Goal: Task Accomplishment & Management: Complete application form

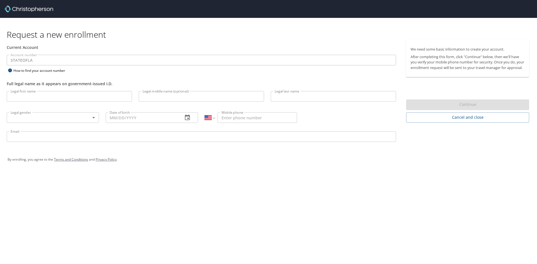
select select "US"
click at [47, 98] on input "Legal first name" at bounding box center [69, 96] width 125 height 11
type input "Irwin"
type input "McCall"
click at [94, 119] on body "Request a new enrollment Current Account Account number STATEOFLA Account numbe…" at bounding box center [268, 132] width 537 height 264
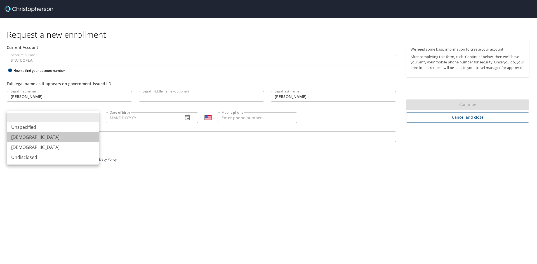
click at [37, 139] on li "Male" at bounding box center [53, 137] width 92 height 10
type input "Male"
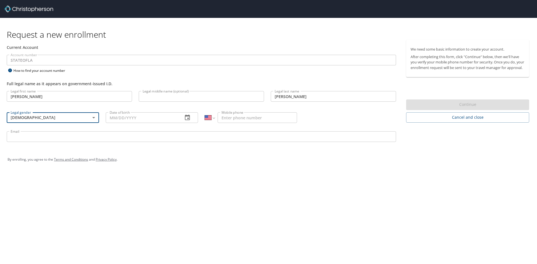
click at [144, 120] on input "Date of birth" at bounding box center [142, 117] width 73 height 11
type input "10/19/1969"
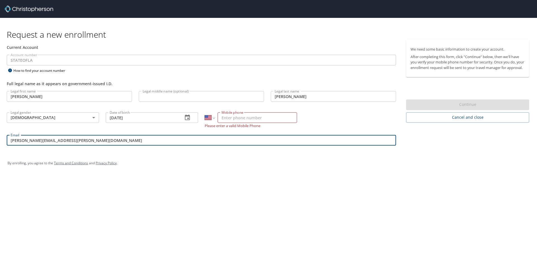
type input "irwin.mccall@la.gov"
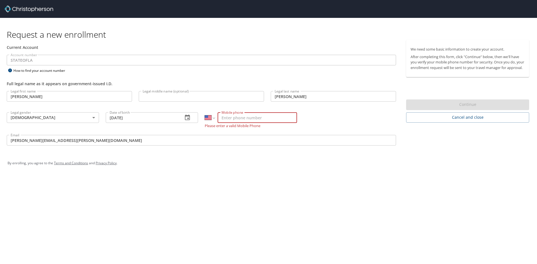
click at [271, 122] on input "Mobile phone" at bounding box center [256, 117] width 79 height 11
click at [144, 118] on input "10/19/1969" at bounding box center [142, 117] width 73 height 11
type input "(318) 348-1136"
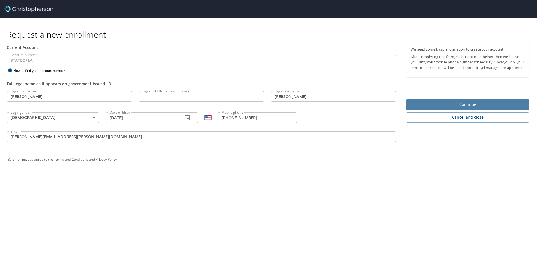
click at [464, 108] on span "Continue" at bounding box center [467, 104] width 114 height 7
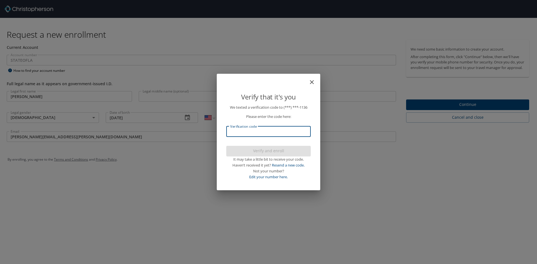
click at [242, 133] on input "Verification code" at bounding box center [268, 131] width 84 height 11
type input "482510"
click at [266, 150] on span "Verify and enroll" at bounding box center [268, 151] width 75 height 7
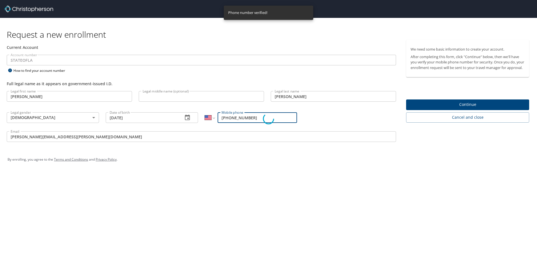
click at [480, 108] on div "Verify that it's you We texted a verification code to (***) ***- 1136 Please en…" at bounding box center [268, 132] width 537 height 264
click at [467, 110] on div "Verify that it's you We texted a verification code to (***) ***- 1136 Please en…" at bounding box center [268, 132] width 537 height 264
click at [180, 141] on div "Verify that it's you We texted a verification code to (***) ***- 1136 Please en…" at bounding box center [268, 132] width 537 height 264
click at [228, 200] on div "Verify that it's you We texted a verification code to (***) ***- 1136 Please en…" at bounding box center [268, 132] width 537 height 264
click at [397, 190] on div "Verify that it's you We texted a verification code to (***) ***- 1136 Please en…" at bounding box center [268, 132] width 537 height 264
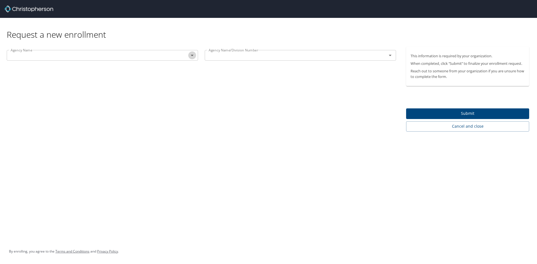
click at [193, 55] on icon "Open" at bounding box center [192, 55] width 3 height 1
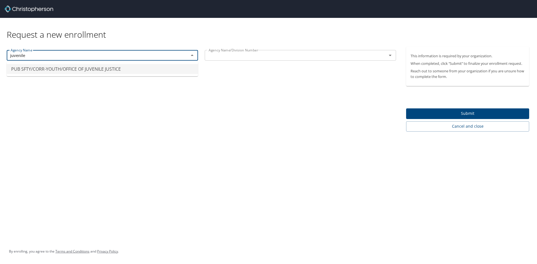
click at [67, 69] on li "PUB SFTY/CORR-YOUTH/OFFICE OF JUVENILE JUSTICE" at bounding box center [102, 69] width 191 height 10
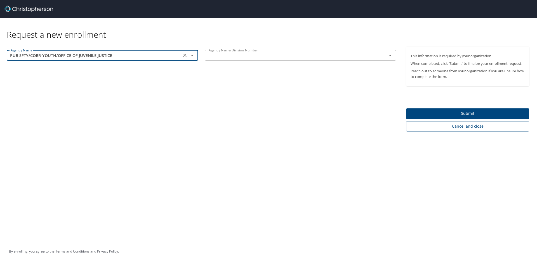
type input "PUB SFTY/CORR-YOUTH/OFFICE OF JUVENILE JUSTICE"
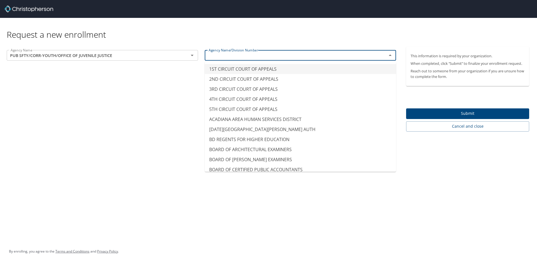
click at [253, 57] on input "text" at bounding box center [291, 55] width 171 height 7
type input "u"
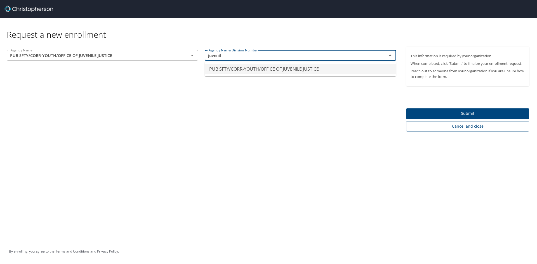
click at [288, 68] on li "PUB SFTY/CORR-YOUTH/OFFICE OF JUVENILE JUSTICE" at bounding box center [300, 69] width 191 height 10
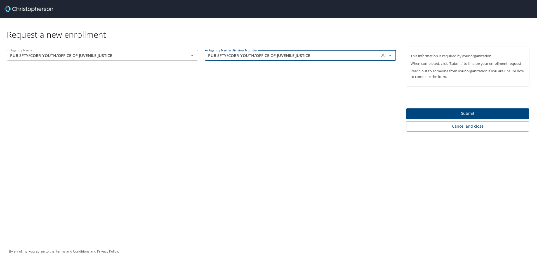
type input "PUB SFTY/CORR-YOUTH/OFFICE OF JUVENILE JUSTICE"
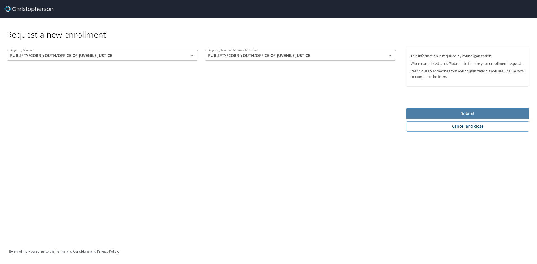
click at [464, 114] on span "Submit" at bounding box center [467, 113] width 114 height 7
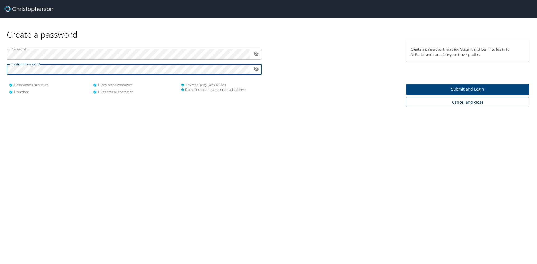
click at [257, 55] on icon "toggle password visibility" at bounding box center [256, 54] width 5 height 4
click at [462, 89] on span "Submit and Login" at bounding box center [467, 89] width 114 height 7
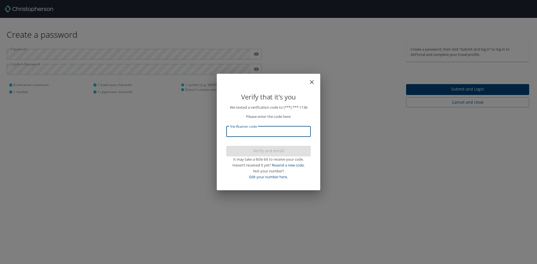
click at [272, 132] on input "Verification code" at bounding box center [268, 131] width 84 height 11
type input "215907"
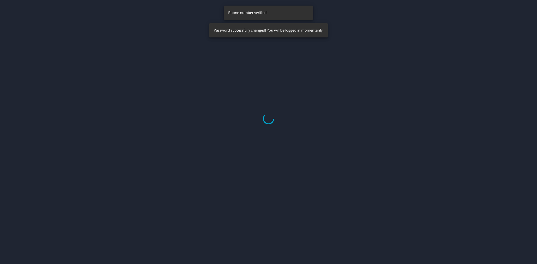
select select "US"
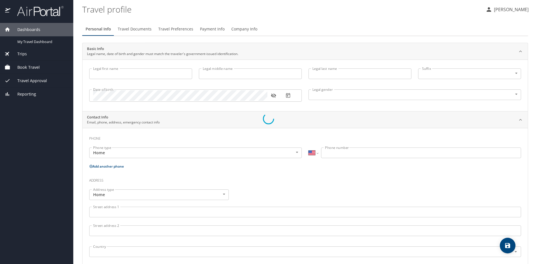
type input "Irwin"
type input "McCall"
type input "Male"
select select "US"
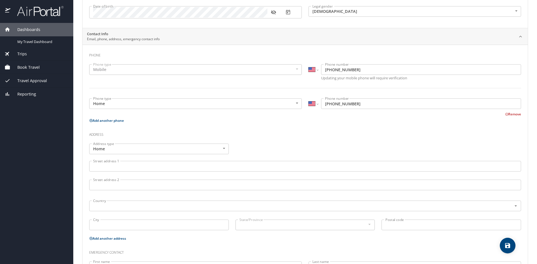
scroll to position [84, 0]
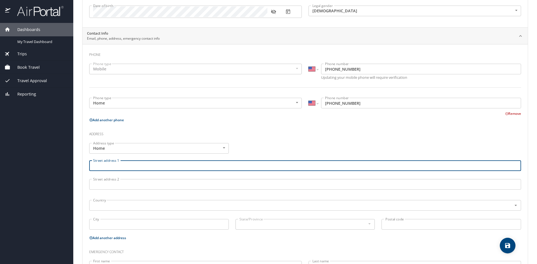
click at [216, 168] on input "Street address 1" at bounding box center [305, 165] width 432 height 11
click at [224, 148] on body "Dashboards My Travel Dashboard Trips Current / Future Trips Past Trips Trips Mi…" at bounding box center [268, 132] width 537 height 264
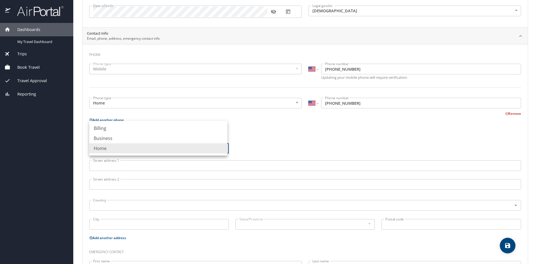
click at [204, 141] on li "Business" at bounding box center [158, 138] width 138 height 10
type input "Business"
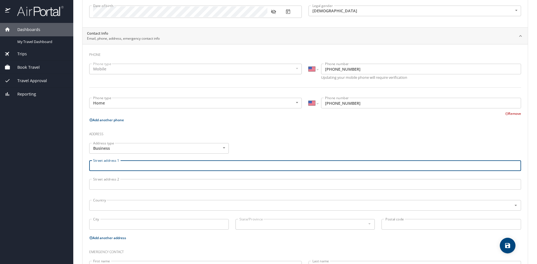
click at [178, 168] on input "Street address 1" at bounding box center [305, 165] width 432 height 11
type input "132 Highway 850"
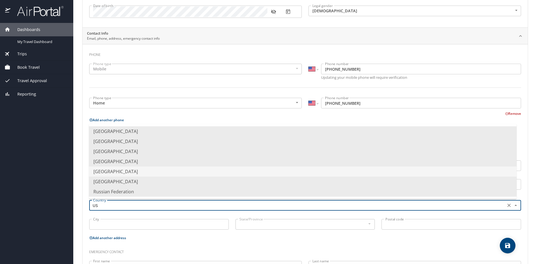
type input "USA"
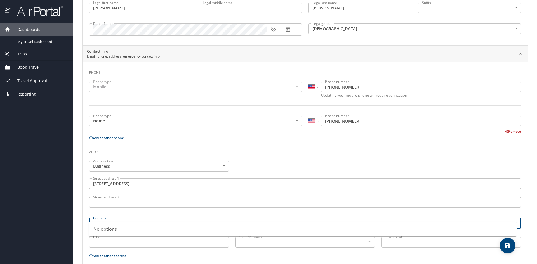
scroll to position [56, 0]
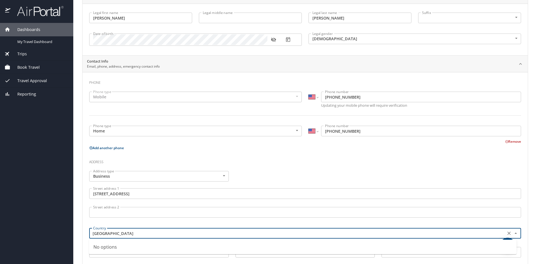
click at [172, 233] on input "USA" at bounding box center [297, 233] width 412 height 7
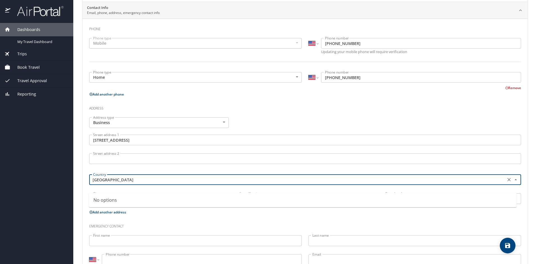
scroll to position [112, 0]
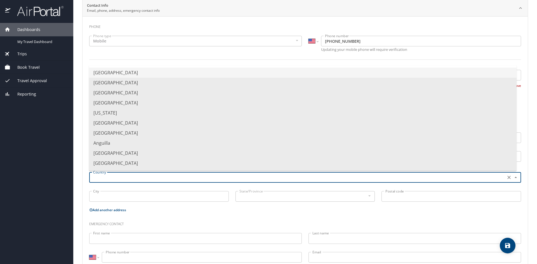
type input "United States of America"
click at [162, 196] on div "Address type Business Business Address type Street address 1 132 Highway 850 St…" at bounding box center [305, 159] width 438 height 95
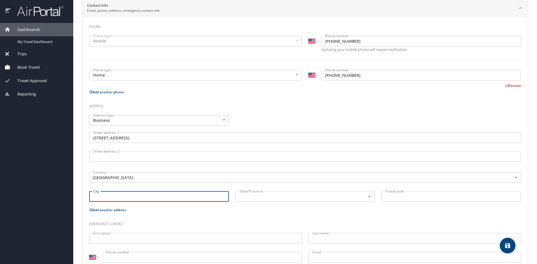
type input "v"
type input "Columbia"
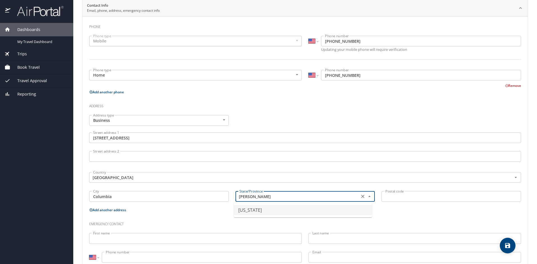
type input "Louisiana"
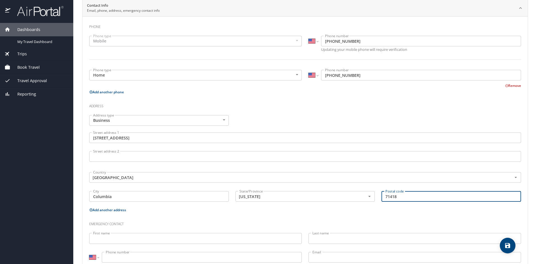
type input "71418"
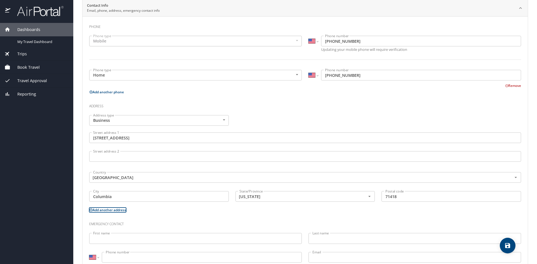
scroll to position [129, 0]
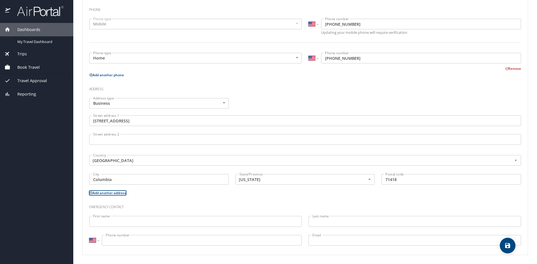
click at [137, 221] on input "First name" at bounding box center [195, 221] width 212 height 11
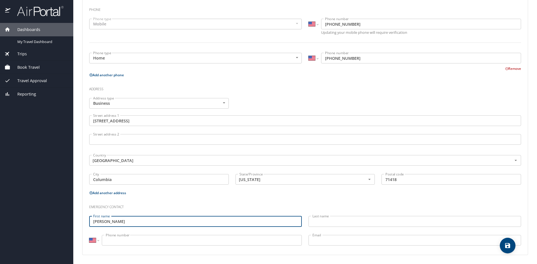
type input "Anitra"
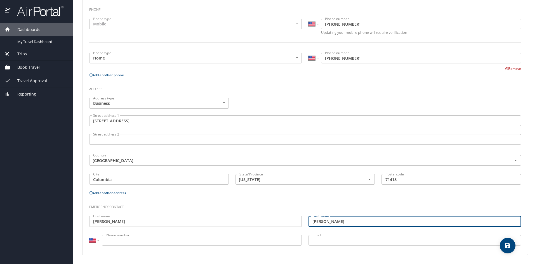
type input "McCall"
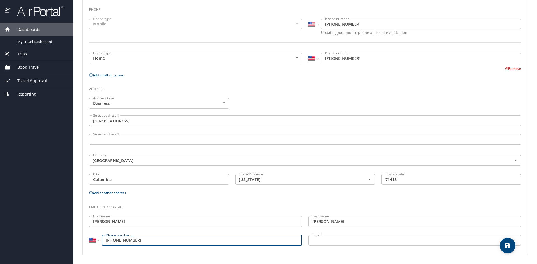
type input "(318) 348-5732"
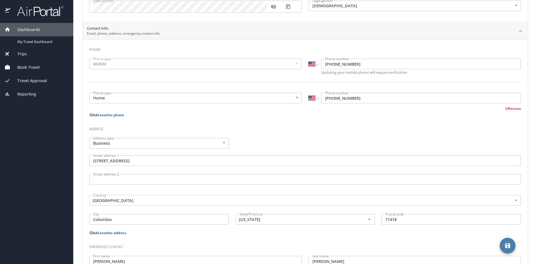
scroll to position [0, 0]
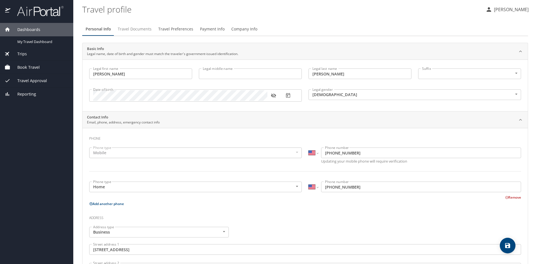
click at [132, 29] on span "Travel Documents" at bounding box center [135, 29] width 34 height 7
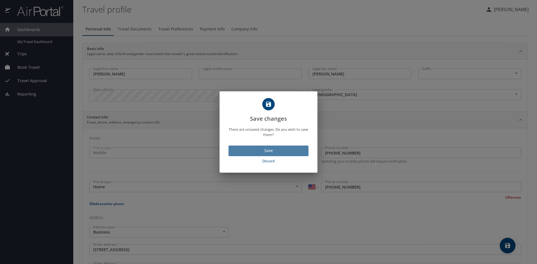
click at [263, 152] on span "Save" at bounding box center [268, 150] width 71 height 7
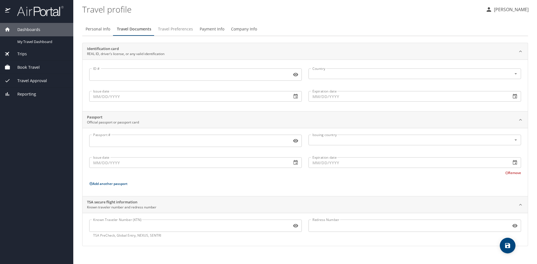
click at [179, 26] on span "Travel Preferences" at bounding box center [175, 29] width 35 height 7
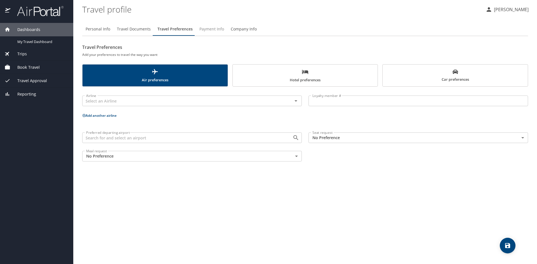
click at [207, 30] on span "Payment Info" at bounding box center [211, 29] width 25 height 7
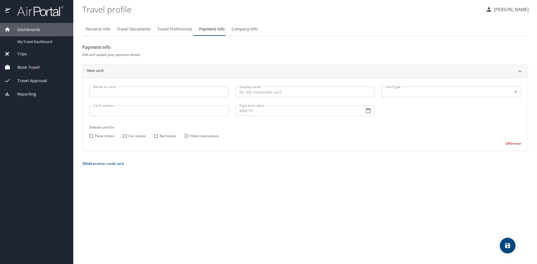
click at [245, 28] on span "Company Info" at bounding box center [244, 29] width 26 height 7
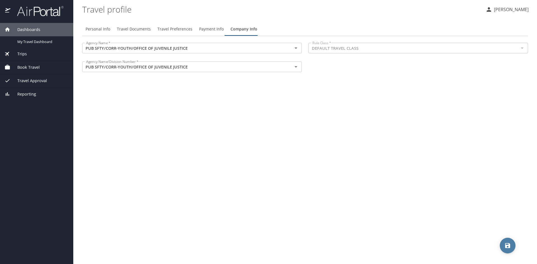
click at [510, 248] on icon "save" at bounding box center [507, 245] width 5 height 5
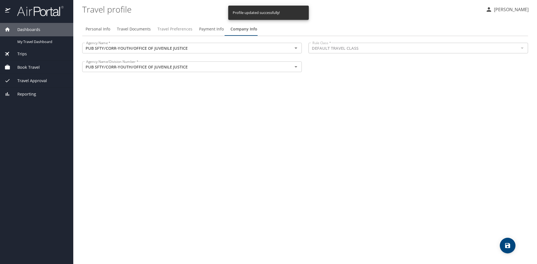
click at [172, 33] on button "Travel Preferences" at bounding box center [175, 28] width 42 height 13
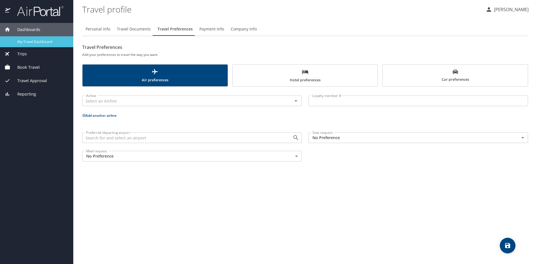
click at [30, 42] on span "My Travel Dashboard" at bounding box center [41, 41] width 49 height 5
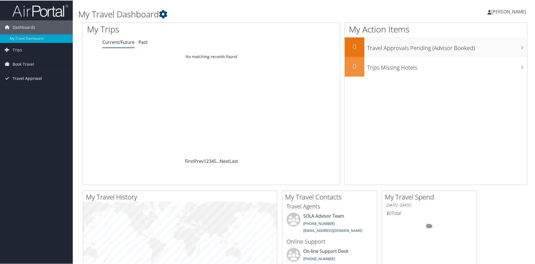
click at [28, 80] on span "Travel Approval" at bounding box center [27, 78] width 29 height 14
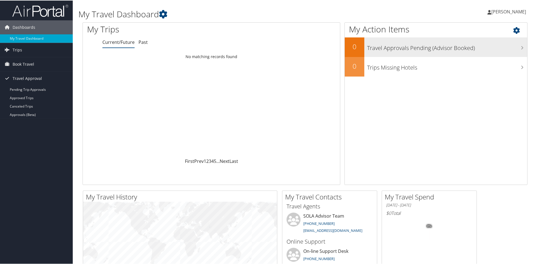
click at [468, 49] on h3 "Travel Approvals Pending (Advisor Booked)" at bounding box center [447, 46] width 160 height 11
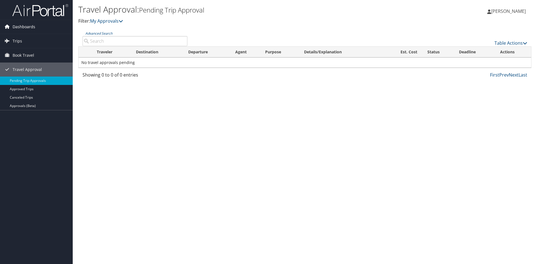
click at [18, 28] on span "Dashboards" at bounding box center [24, 27] width 23 height 14
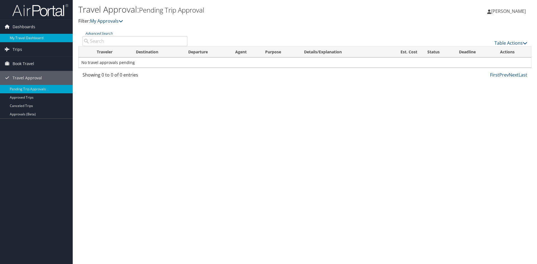
click at [19, 34] on link "My Travel Dashboard" at bounding box center [36, 38] width 73 height 8
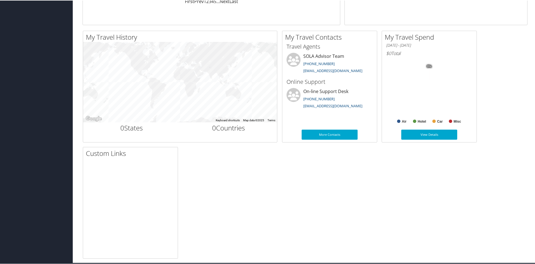
scroll to position [164, 0]
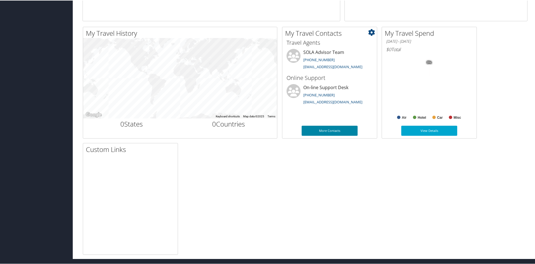
click at [330, 131] on link "More Contacts" at bounding box center [329, 130] width 56 height 10
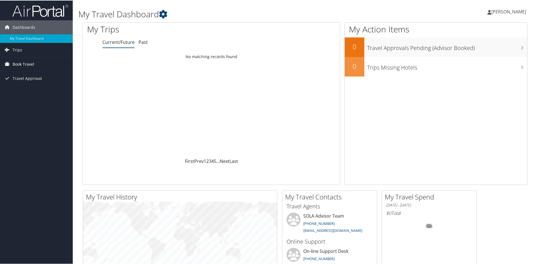
click at [24, 63] on span "Book Travel" at bounding box center [24, 64] width 22 height 14
click at [22, 75] on link "Agent Booking Request" at bounding box center [36, 75] width 73 height 8
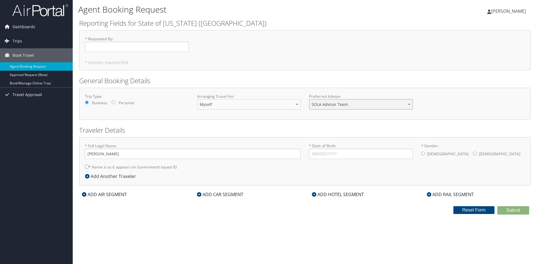
click at [335, 102] on select "SOLA Advisor Team" at bounding box center [361, 104] width 104 height 10
click at [109, 46] on input "* Requested By : Required" at bounding box center [137, 47] width 104 height 10
click at [16, 95] on span "Travel Approval" at bounding box center [27, 95] width 29 height 14
click at [23, 75] on link "Approval Request (Beta)" at bounding box center [36, 75] width 73 height 8
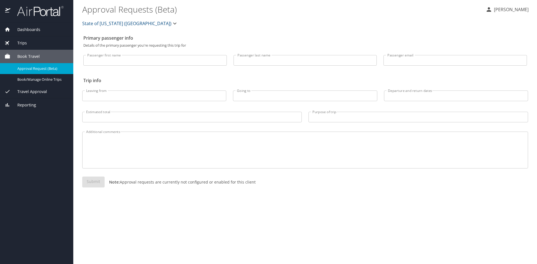
click at [111, 64] on input "Passenger first name" at bounding box center [154, 60] width 143 height 11
type input "[PERSON_NAME]"
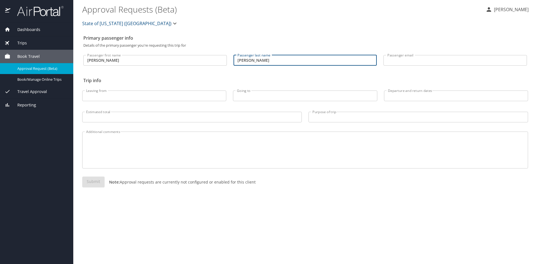
type input "[PERSON_NAME]"
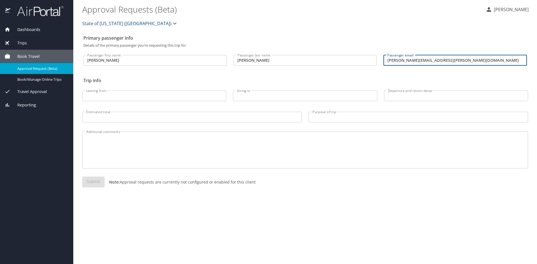
type input "[PERSON_NAME][EMAIL_ADDRESS][PERSON_NAME][DOMAIN_NAME]"
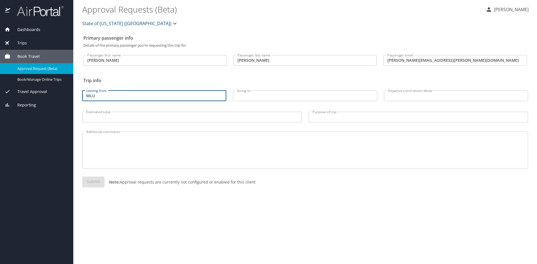
type input "MLU"
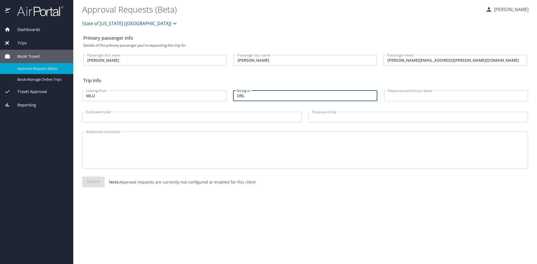
type input "ORL"
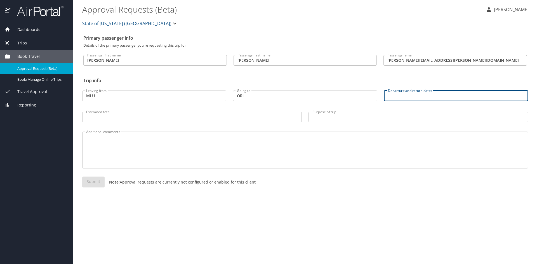
click at [396, 97] on input "Departure and return dates" at bounding box center [456, 96] width 144 height 11
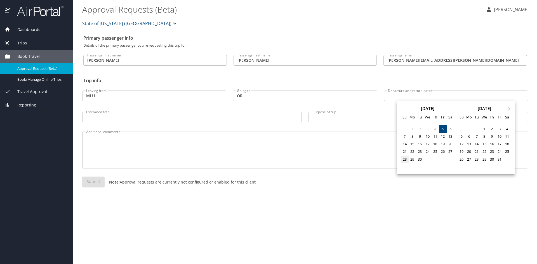
click at [405, 160] on div "28" at bounding box center [405, 160] width 8 height 8
click at [498, 130] on div "3" at bounding box center [499, 129] width 8 height 8
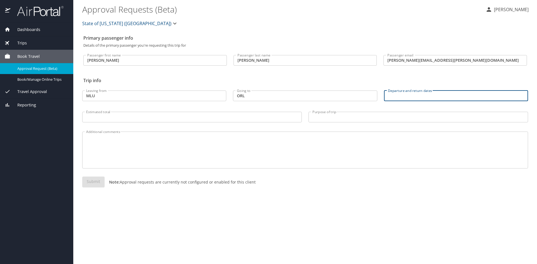
type input "09/28/2025 🠦 10/03/2025"
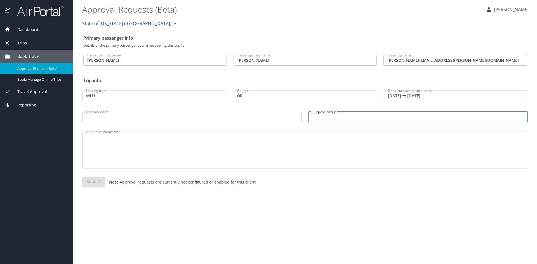
click at [326, 117] on input "Purpose of trip" at bounding box center [417, 117] width 219 height 11
type input "B"
type input "National Symposium on Juvenile Services"
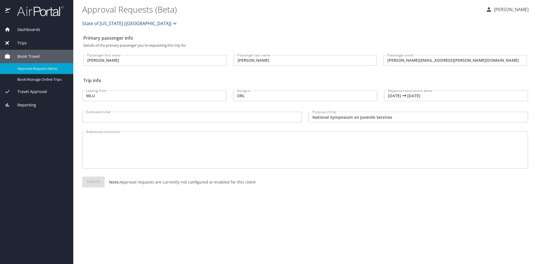
click at [31, 105] on span "Reporting" at bounding box center [23, 105] width 26 height 6
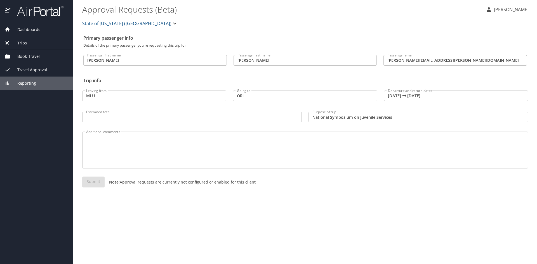
click at [25, 87] on div "Reporting" at bounding box center [36, 83] width 73 height 13
click at [26, 31] on span "Dashboards" at bounding box center [25, 30] width 30 height 6
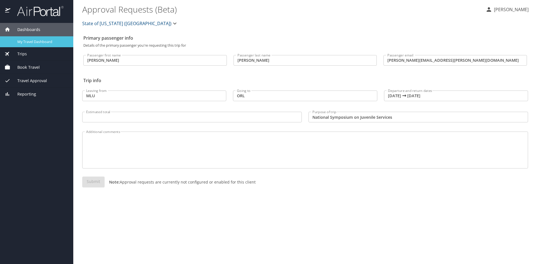
click at [30, 39] on div "My Travel Dashboard" at bounding box center [36, 42] width 64 height 6
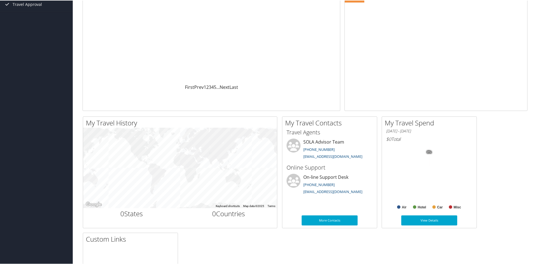
scroll to position [84, 0]
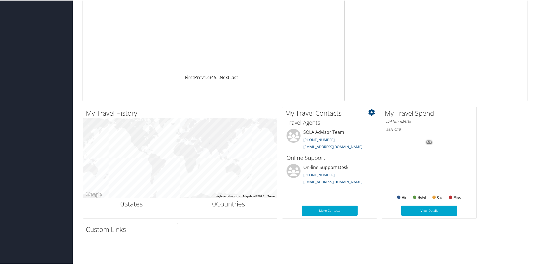
click at [371, 112] on icon at bounding box center [371, 111] width 7 height 7
click at [319, 210] on link "More Contacts" at bounding box center [329, 210] width 56 height 10
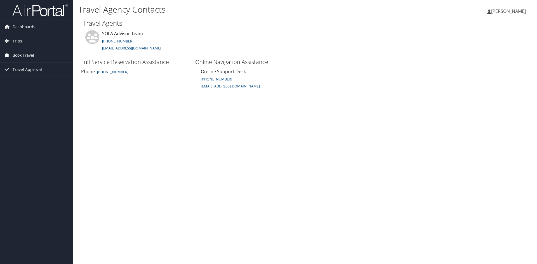
click at [16, 57] on span "Book Travel" at bounding box center [24, 55] width 22 height 14
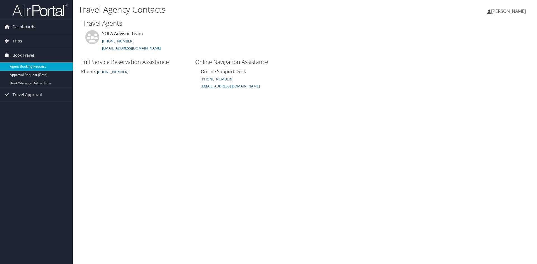
click at [29, 69] on link "Agent Booking Request" at bounding box center [36, 66] width 73 height 8
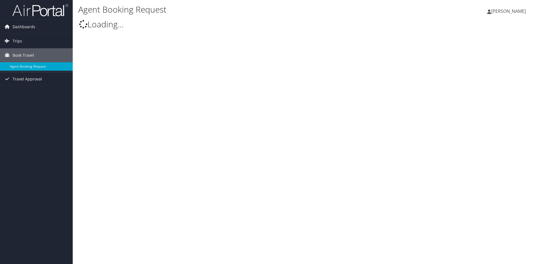
type input "[PERSON_NAME]"
select select "[EMAIL_ADDRESS][DOMAIN_NAME]"
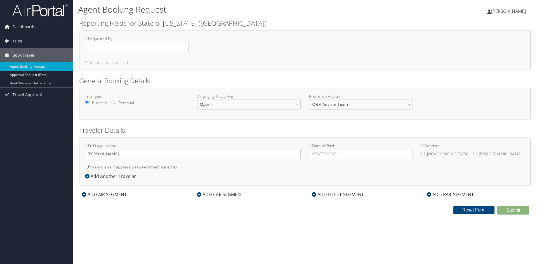
click at [515, 13] on span "[PERSON_NAME]" at bounding box center [508, 11] width 35 height 6
click at [478, 40] on link "Travel Agency Contacts" at bounding box center [494, 41] width 62 height 10
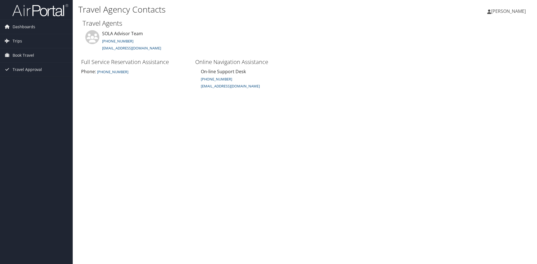
click at [512, 13] on span "[PERSON_NAME]" at bounding box center [508, 11] width 35 height 6
click at [499, 51] on link "View Travel Profile" at bounding box center [494, 50] width 62 height 10
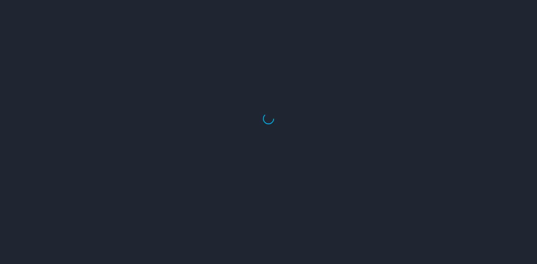
select select "US"
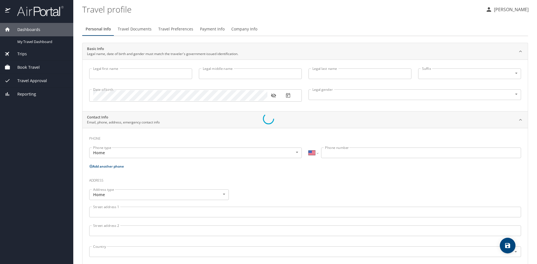
type input "Irwin"
type input "McCall"
type input "Male"
type input "Anitra"
type input "McCall"
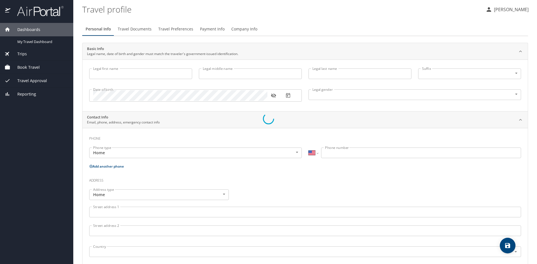
type input "(318) 348-5732"
select select "US"
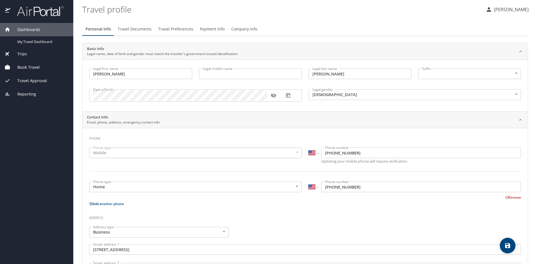
click at [245, 32] on span "Company Info" at bounding box center [244, 29] width 26 height 7
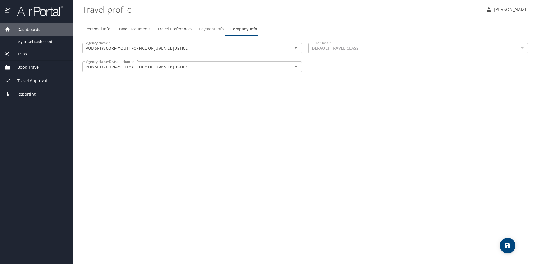
click at [208, 29] on span "Payment Info" at bounding box center [211, 29] width 25 height 7
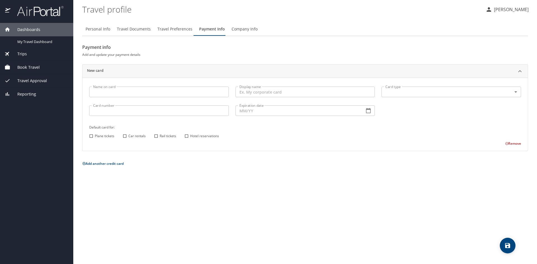
click at [178, 28] on span "Travel Preferences" at bounding box center [174, 29] width 35 height 7
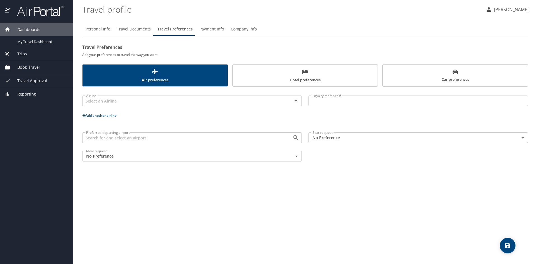
click at [133, 30] on span "Travel Documents" at bounding box center [134, 29] width 34 height 7
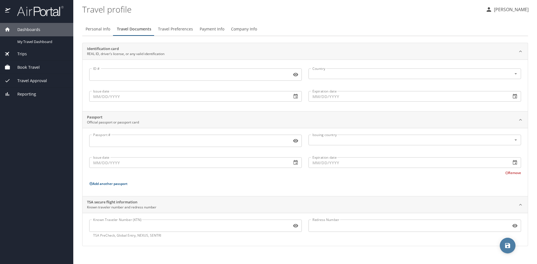
click at [507, 248] on icon "save" at bounding box center [507, 245] width 5 height 5
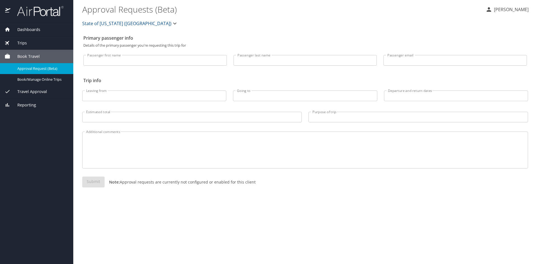
click at [21, 33] on div "Dashboards" at bounding box center [36, 29] width 73 height 13
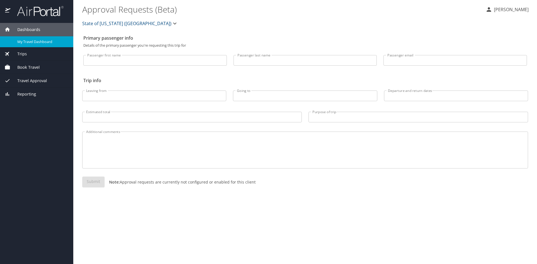
click at [21, 39] on span "My Travel Dashboard" at bounding box center [41, 41] width 49 height 5
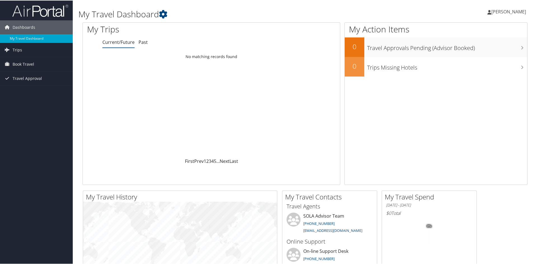
click at [512, 12] on span "Irwin McCall" at bounding box center [508, 11] width 35 height 6
click at [25, 65] on span "Book Travel" at bounding box center [24, 64] width 22 height 14
click at [24, 65] on span "Book Travel" at bounding box center [24, 64] width 22 height 14
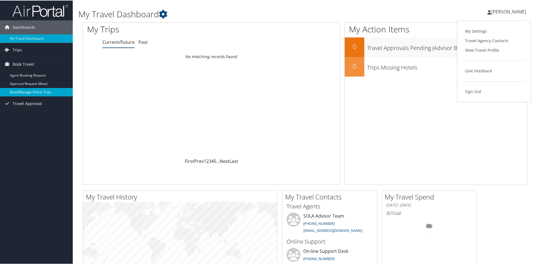
click at [19, 93] on link "Book/Manage Online Trips" at bounding box center [36, 92] width 73 height 8
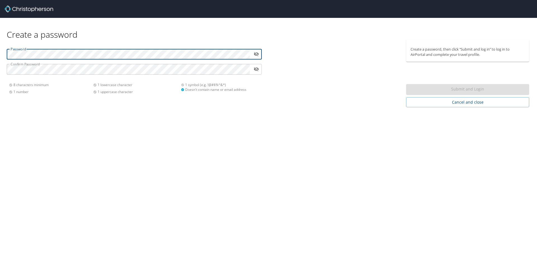
click at [256, 54] on icon "toggle password visibility" at bounding box center [256, 53] width 5 height 5
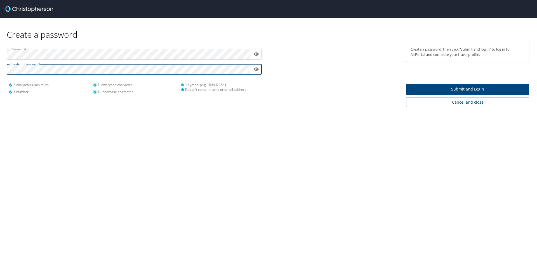
click at [491, 86] on span "Submit and Login" at bounding box center [467, 89] width 114 height 7
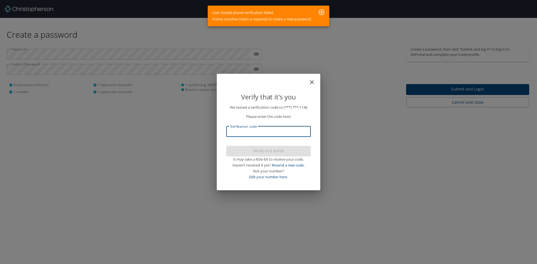
click at [269, 135] on input "Verification code" at bounding box center [268, 131] width 84 height 11
click at [315, 81] on icon "close" at bounding box center [311, 82] width 7 height 7
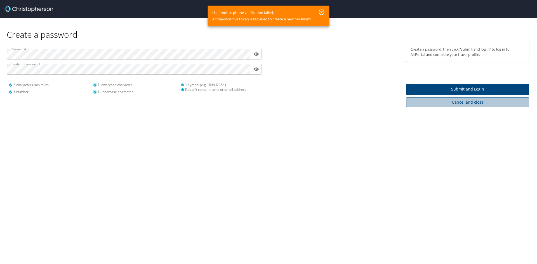
click at [455, 103] on span "Cancel and close" at bounding box center [467, 102] width 114 height 7
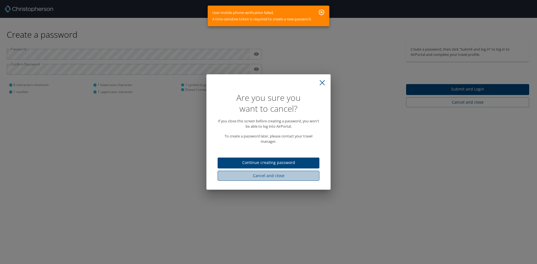
click at [277, 175] on span "Cancel and close" at bounding box center [268, 175] width 93 height 7
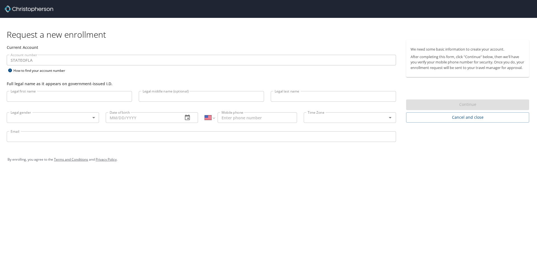
select select "US"
click at [46, 95] on input "Legal first name" at bounding box center [69, 96] width 125 height 11
